Goal: Complete application form

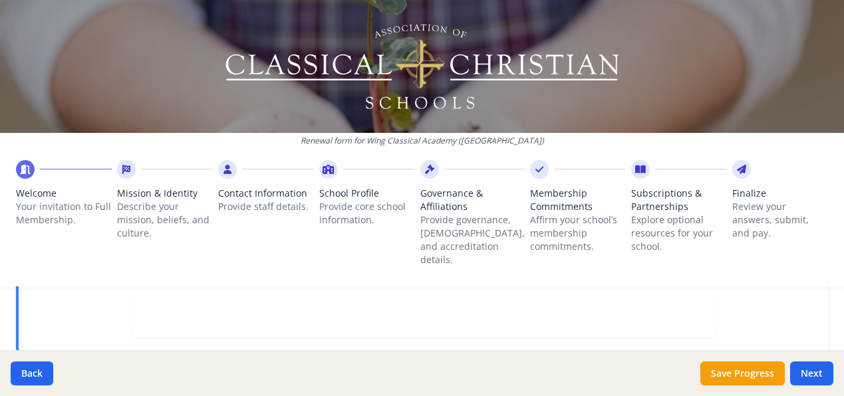
scroll to position [601, 0]
click at [813, 372] on button "Next" at bounding box center [811, 374] width 43 height 24
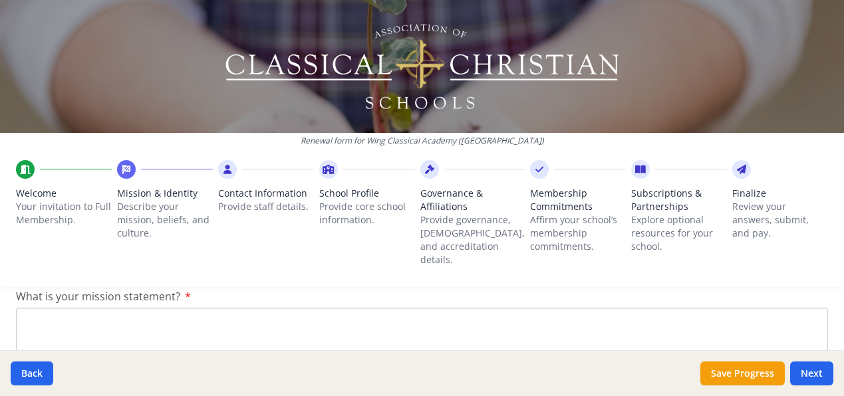
scroll to position [301, 0]
click at [134, 312] on textarea "What is your mission statement?" at bounding box center [422, 353] width 812 height 89
paste textarea "Together with parents, Wing Classical Academy nourishes the souls and minds of …"
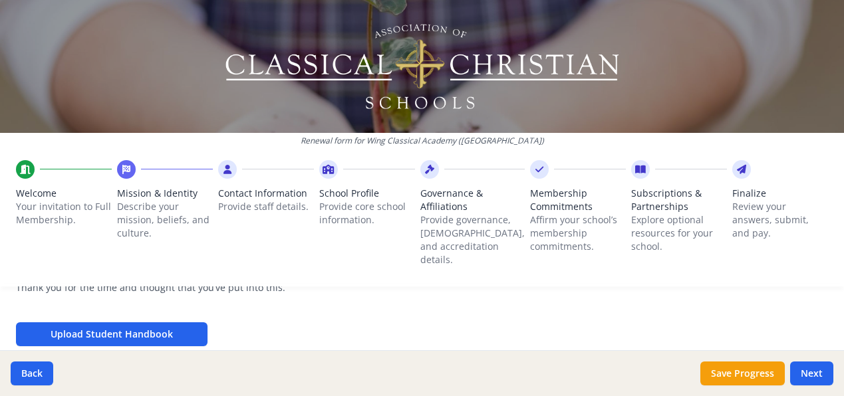
scroll to position [503, 0]
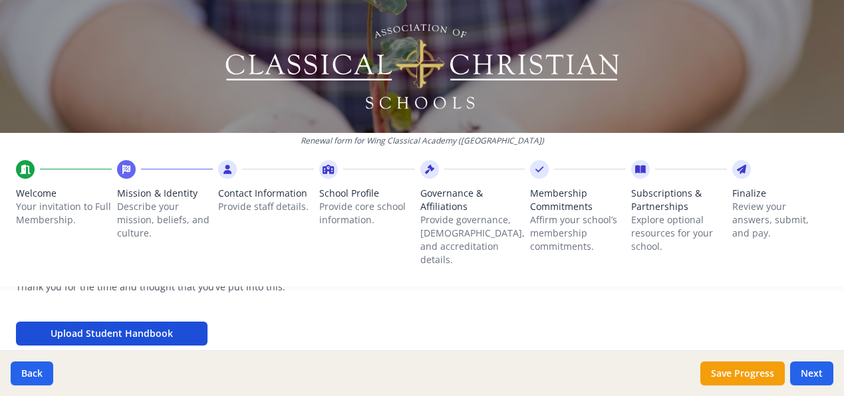
type textarea "Together with parents, Wing Classical Academy nourishes the souls and minds of …"
click at [130, 322] on button "Upload Student Handbook" at bounding box center [112, 334] width 192 height 24
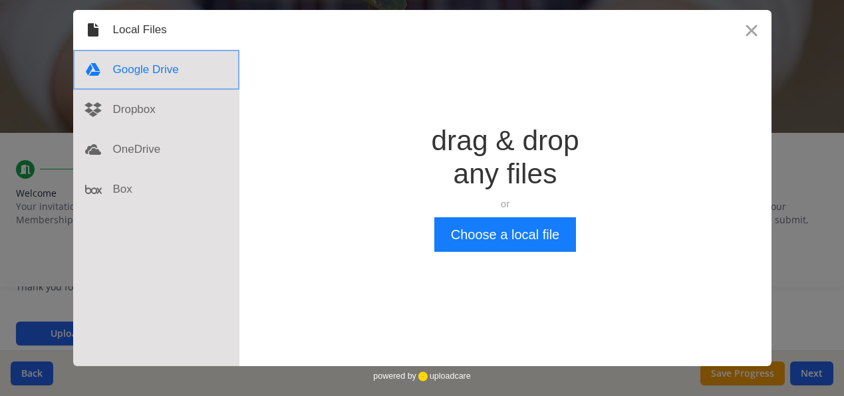
click at [134, 71] on div at bounding box center [156, 70] width 166 height 40
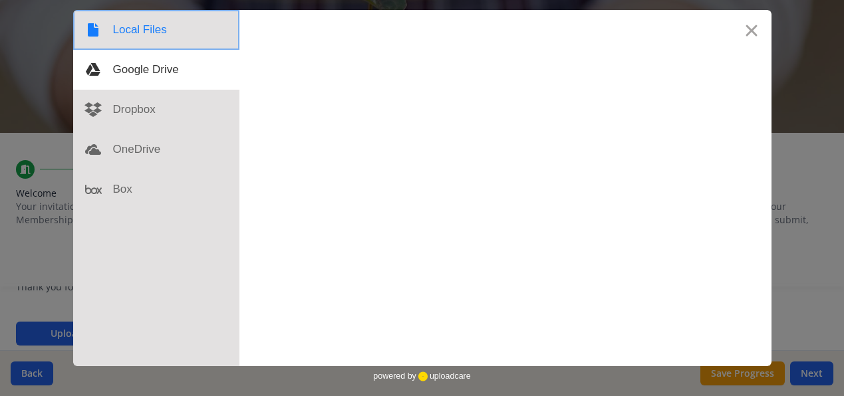
click at [121, 33] on div at bounding box center [156, 30] width 166 height 40
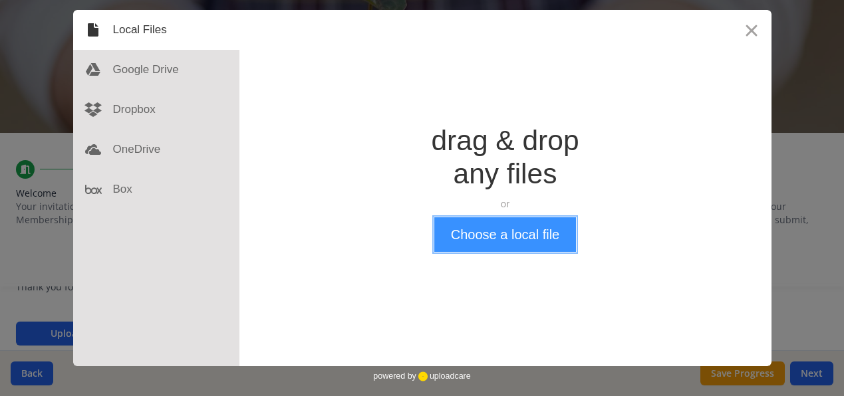
click at [501, 228] on button "Choose a local file" at bounding box center [505, 234] width 142 height 35
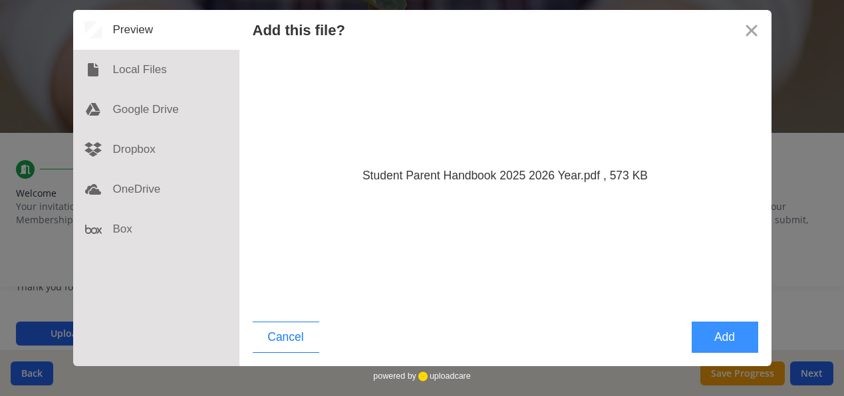
click at [718, 343] on button "Add" at bounding box center [725, 337] width 67 height 31
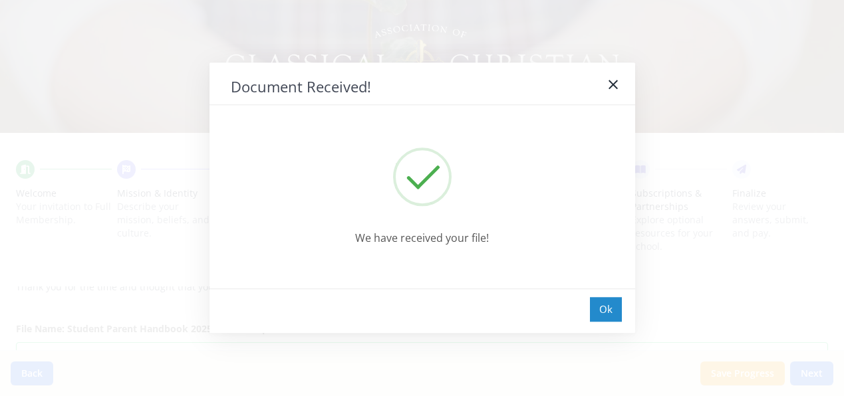
click at [611, 316] on div "Ok" at bounding box center [606, 309] width 32 height 25
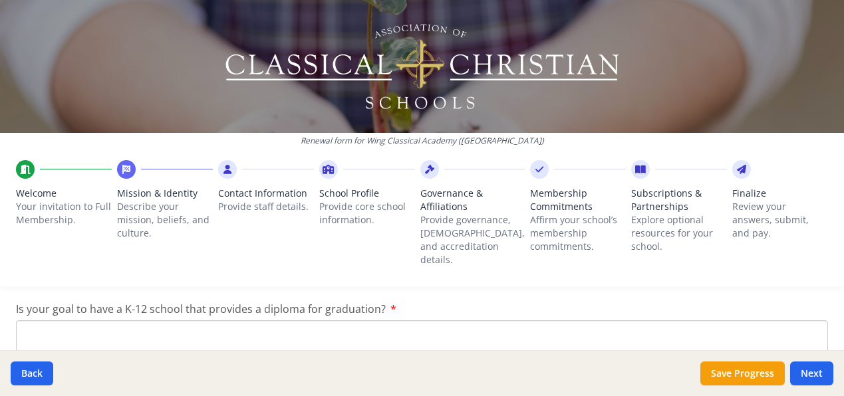
scroll to position [756, 0]
click at [517, 324] on textarea "Is your goal to have a K-12 school that provides a diploma for graduation?" at bounding box center [422, 363] width 812 height 89
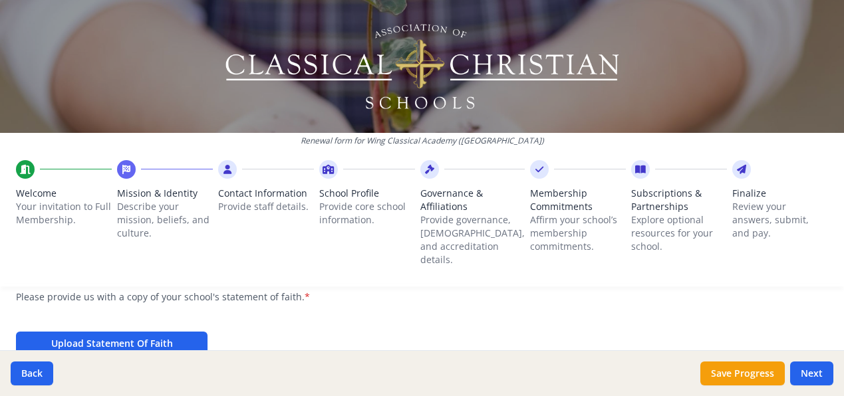
scroll to position [938, 0]
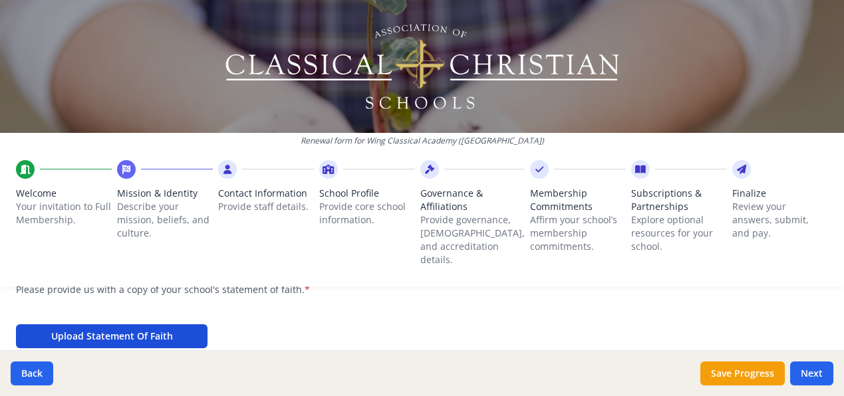
type textarea "Yes"
click at [170, 325] on button "Upload Statement Of Faith" at bounding box center [112, 337] width 192 height 24
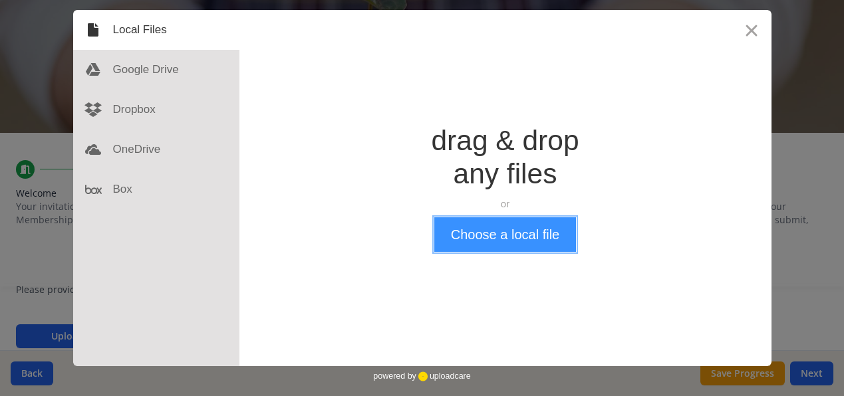
click at [515, 237] on button "Choose a local file" at bounding box center [505, 234] width 142 height 35
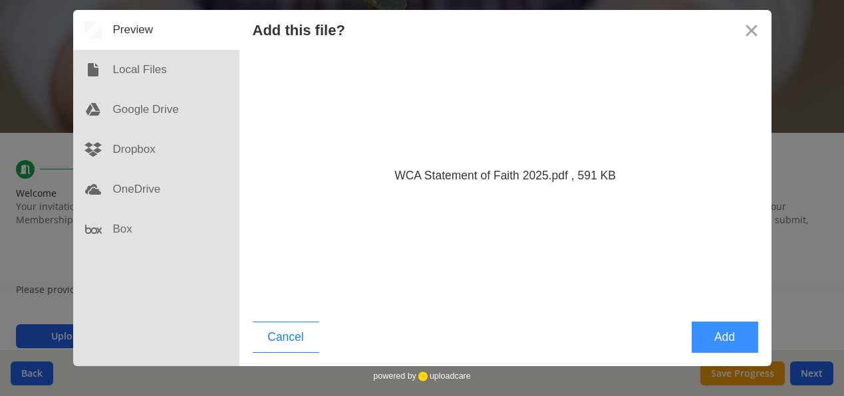
click at [720, 339] on button "Add" at bounding box center [725, 337] width 67 height 31
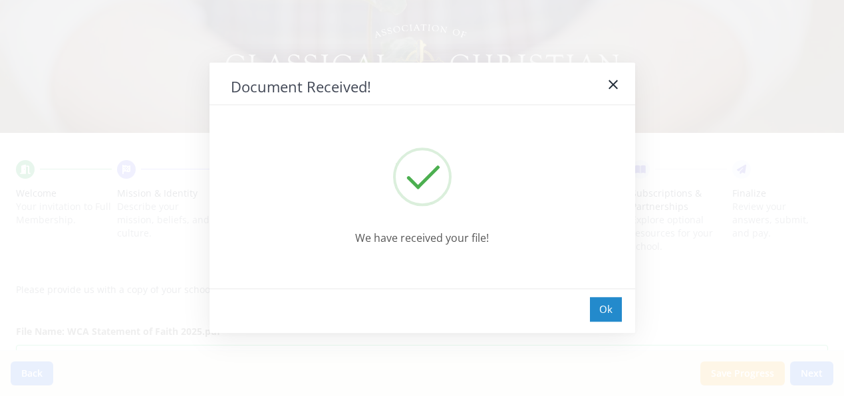
click at [607, 308] on div "Ok" at bounding box center [606, 309] width 32 height 25
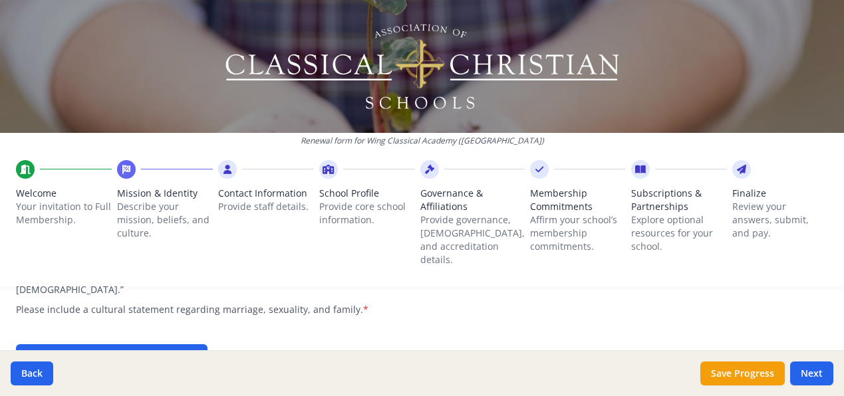
scroll to position [1182, 0]
click at [152, 344] on button "Upload Marriage & Family" at bounding box center [112, 356] width 192 height 24
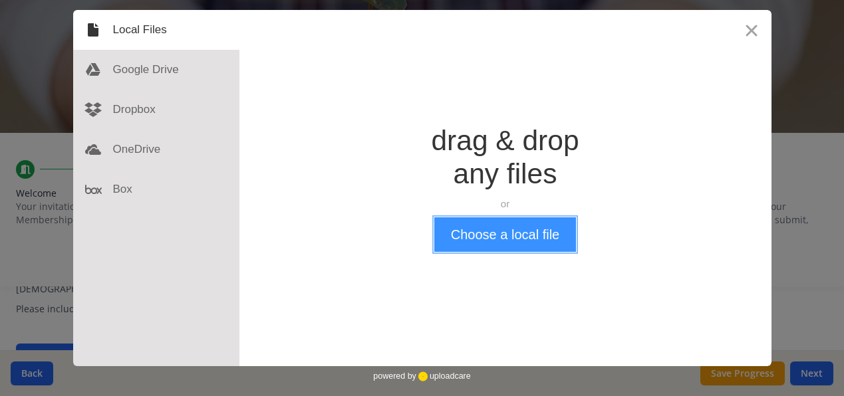
click at [528, 235] on button "Choose a local file" at bounding box center [505, 234] width 142 height 35
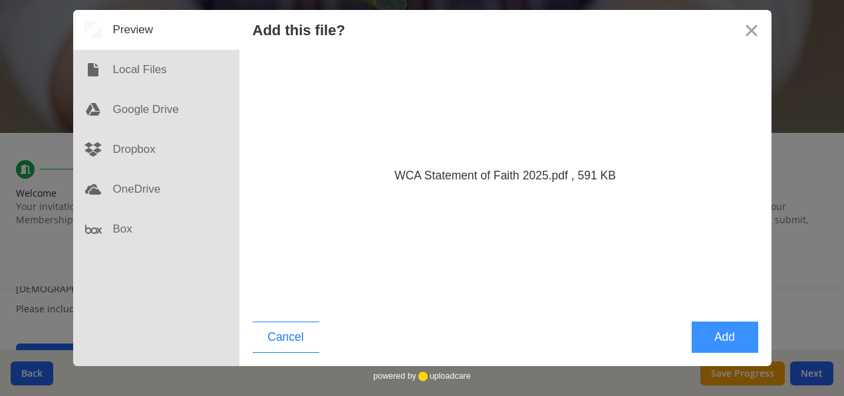
click at [705, 325] on button "Add" at bounding box center [725, 337] width 67 height 31
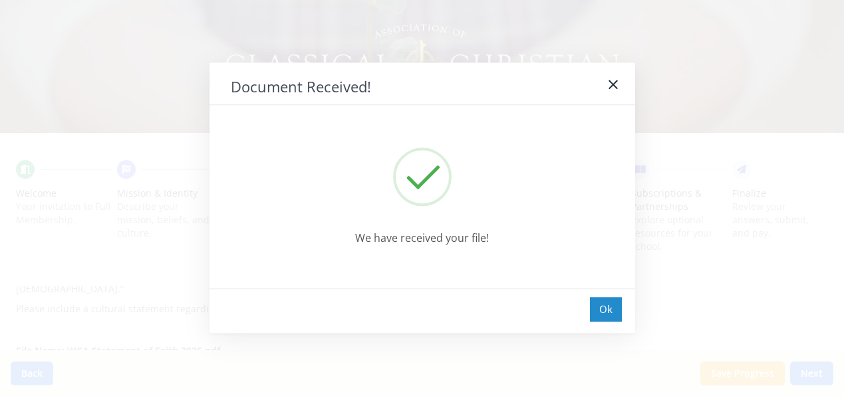
click at [609, 315] on div "Ok" at bounding box center [606, 309] width 32 height 25
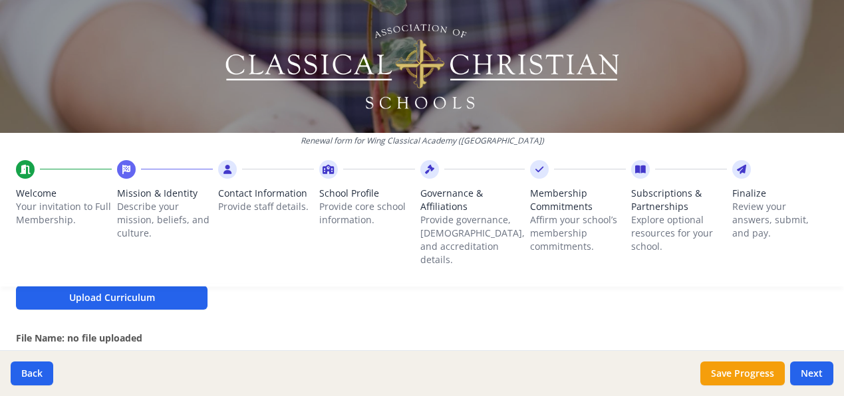
scroll to position [1465, 0]
